Goal: Information Seeking & Learning: Learn about a topic

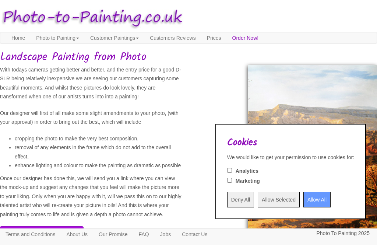
click at [308, 199] on input "Allow All" at bounding box center [316, 199] width 27 height 15
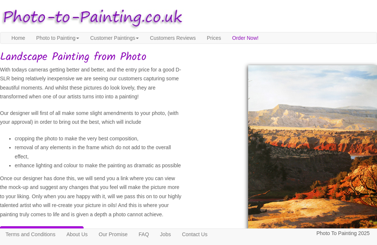
click at [129, 35] on link "Customer Paintings" at bounding box center [115, 37] width 60 height 11
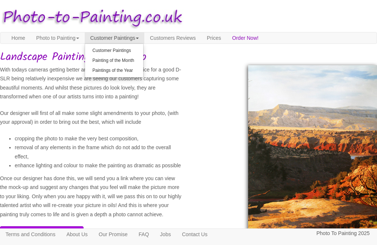
click at [141, 49] on link "Customer Paintings" at bounding box center [114, 51] width 58 height 10
click at [140, 51] on h1 "Landscape Painting from Photo" at bounding box center [188, 57] width 377 height 12
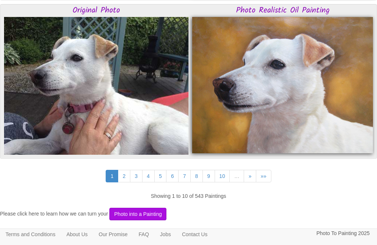
scroll to position [1926, 0]
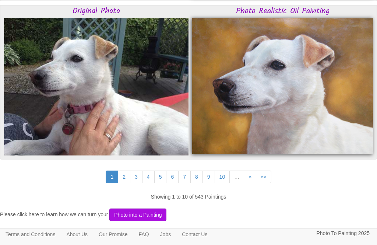
click at [270, 177] on link "»»" at bounding box center [263, 176] width 15 height 13
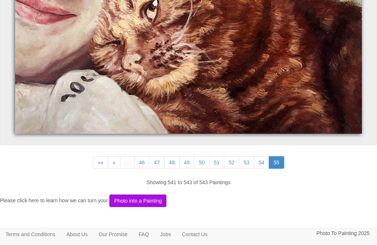
scroll to position [1392, 0]
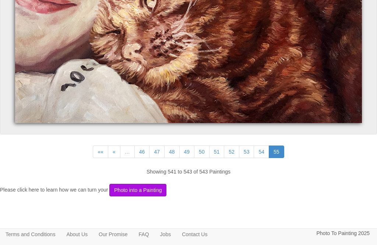
click at [95, 148] on link "««" at bounding box center [100, 151] width 15 height 13
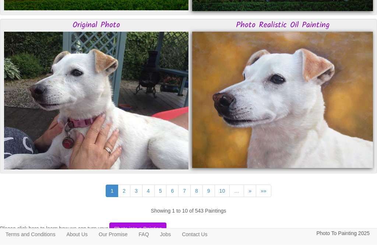
scroll to position [1906, 0]
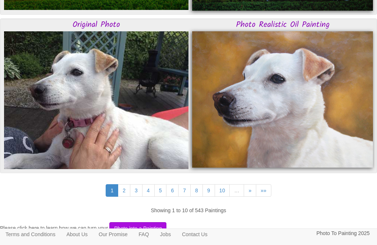
click at [120, 190] on link "2" at bounding box center [124, 190] width 13 height 13
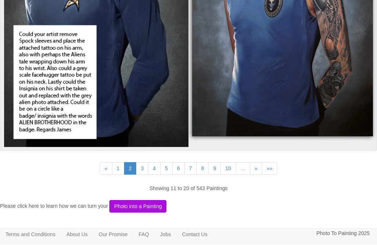
scroll to position [1928, 0]
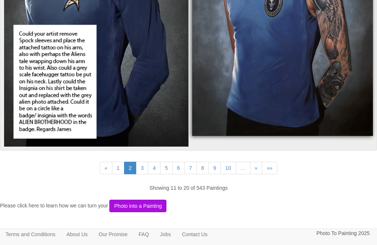
click at [138, 166] on link "3" at bounding box center [142, 168] width 13 height 13
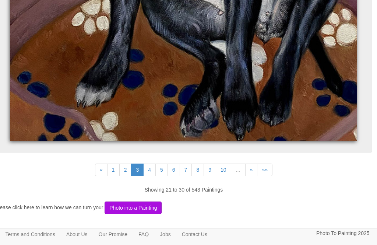
scroll to position [4246, 5]
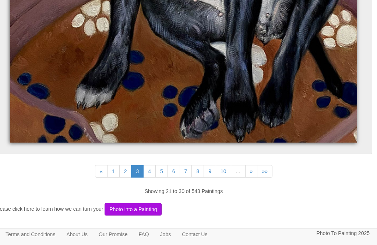
click at [145, 170] on link "4" at bounding box center [149, 171] width 13 height 13
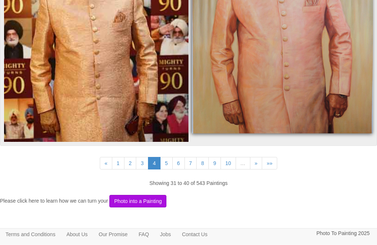
scroll to position [3511, 0]
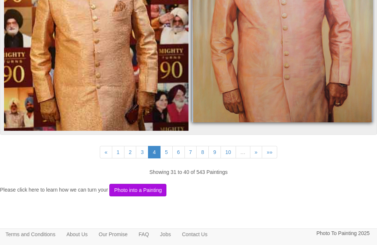
click at [169, 151] on link "5" at bounding box center [166, 152] width 13 height 13
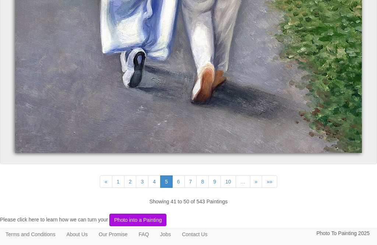
scroll to position [4015, 0]
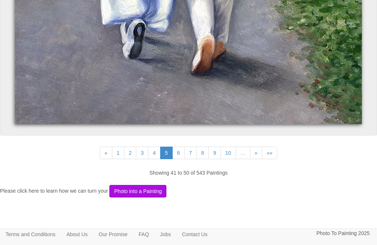
click at [181, 152] on link "6" at bounding box center [178, 152] width 13 height 13
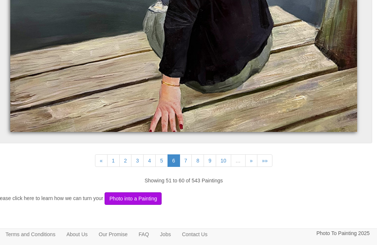
scroll to position [4241, 4]
click at [189, 159] on link "7" at bounding box center [186, 160] width 13 height 13
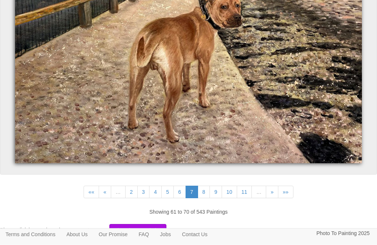
scroll to position [3472, 0]
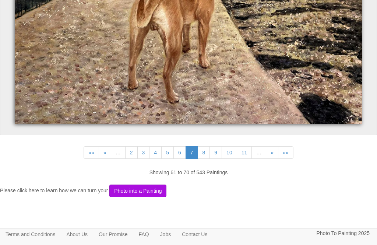
click at [203, 151] on link "8" at bounding box center [204, 152] width 13 height 13
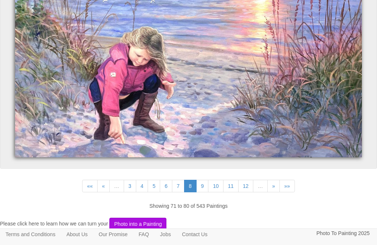
scroll to position [3810, 0]
click at [206, 186] on link "9" at bounding box center [202, 186] width 13 height 13
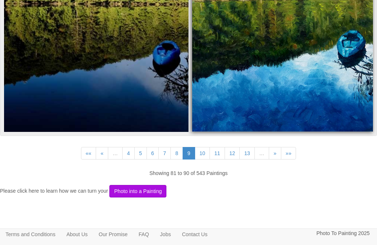
scroll to position [2805, 0]
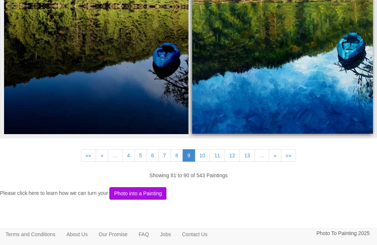
click at [203, 153] on link "10" at bounding box center [202, 155] width 15 height 13
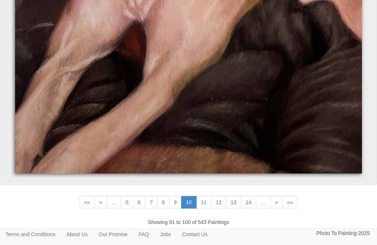
scroll to position [3478, 0]
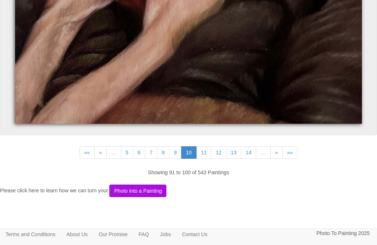
click at [205, 148] on link "11" at bounding box center [203, 152] width 15 height 13
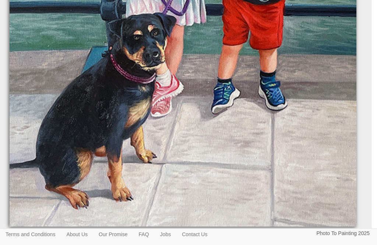
scroll to position [3866, 6]
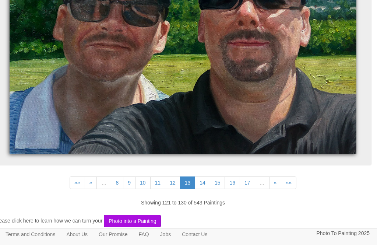
scroll to position [3682, 6]
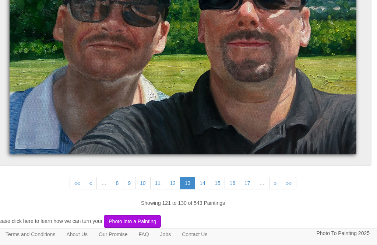
click at [206, 182] on link "14" at bounding box center [202, 183] width 15 height 13
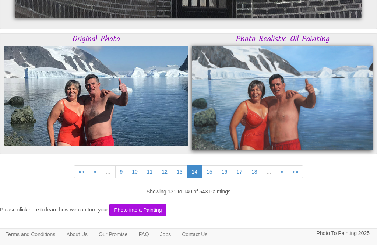
scroll to position [3368, 0]
click at [213, 170] on link "15" at bounding box center [209, 172] width 15 height 13
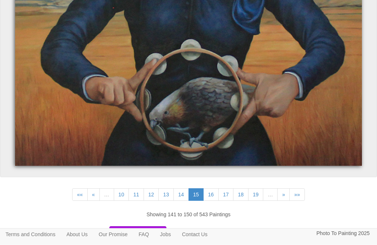
scroll to position [3578, 0]
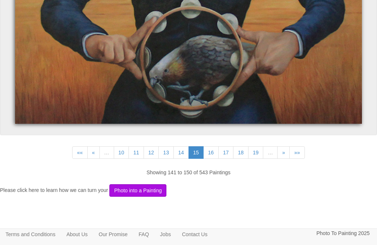
click at [216, 148] on link "16" at bounding box center [210, 152] width 15 height 13
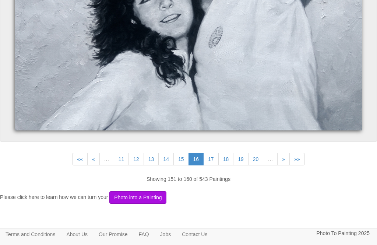
scroll to position [3255, 0]
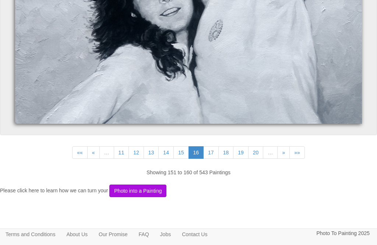
click at [215, 152] on link "17" at bounding box center [210, 152] width 15 height 13
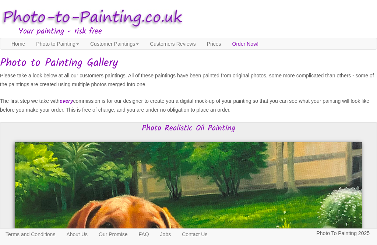
click at [277, 135] on div at bounding box center [189, 138] width 358 height 7
click at [227, 40] on link "Prices" at bounding box center [213, 43] width 25 height 11
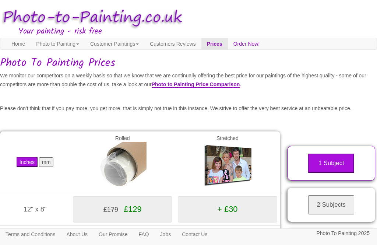
click at [139, 41] on link "Customer Paintings" at bounding box center [115, 43] width 60 height 11
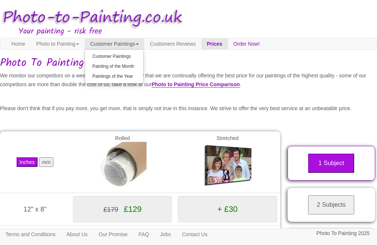
click at [143, 65] on link "Painting of the Month" at bounding box center [114, 66] width 58 height 10
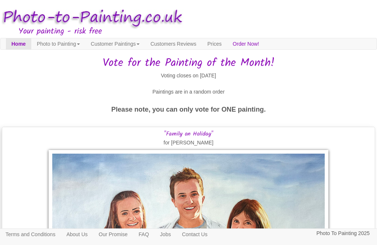
click at [196, 45] on link "Customers Reviews" at bounding box center [173, 43] width 57 height 11
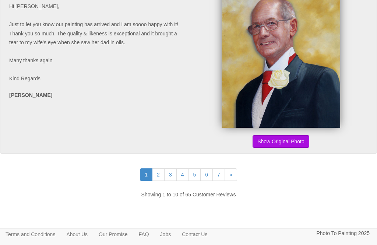
scroll to position [1835, 0]
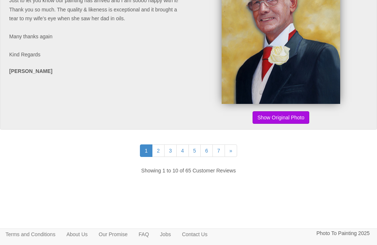
click at [164, 157] on link "3" at bounding box center [170, 150] width 13 height 13
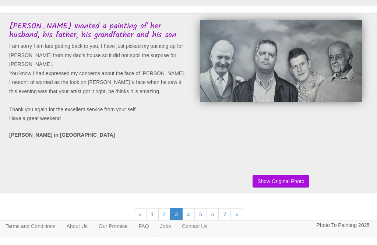
scroll to position [1731, 0]
